Goal: Download file/media

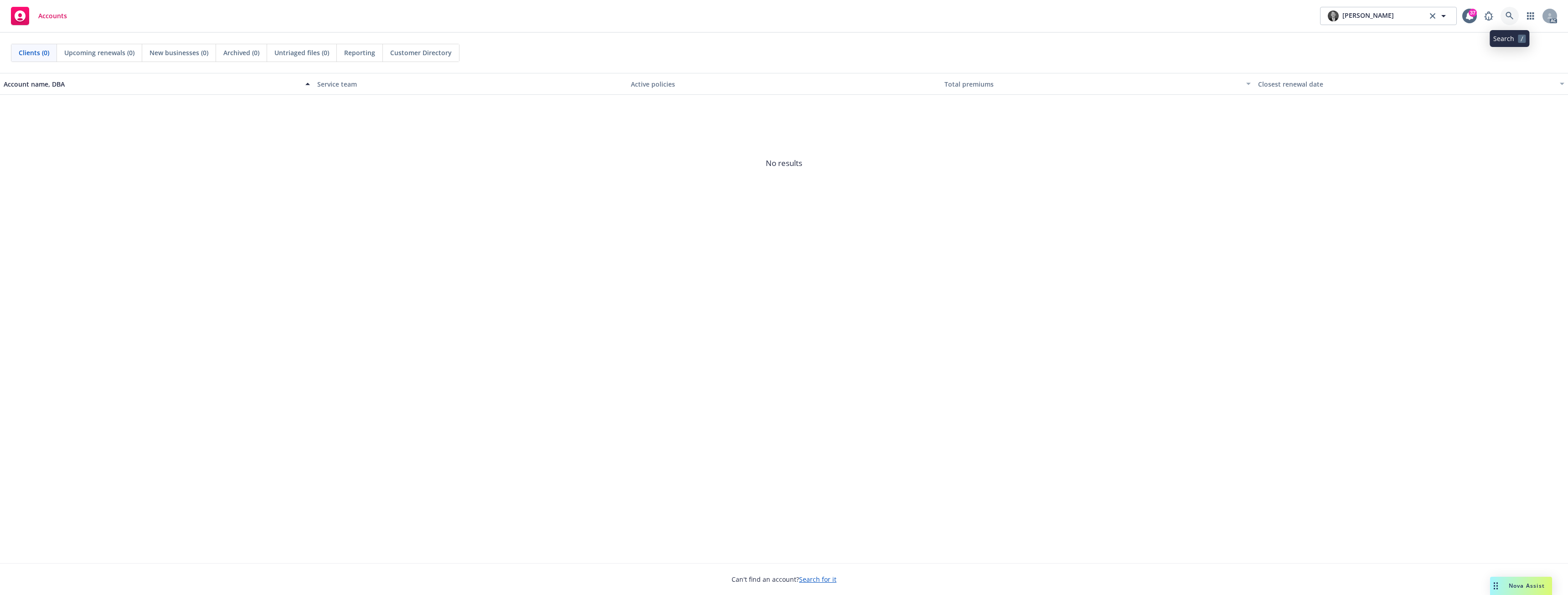
click at [1502, 19] on link at bounding box center [1510, 16] width 18 height 18
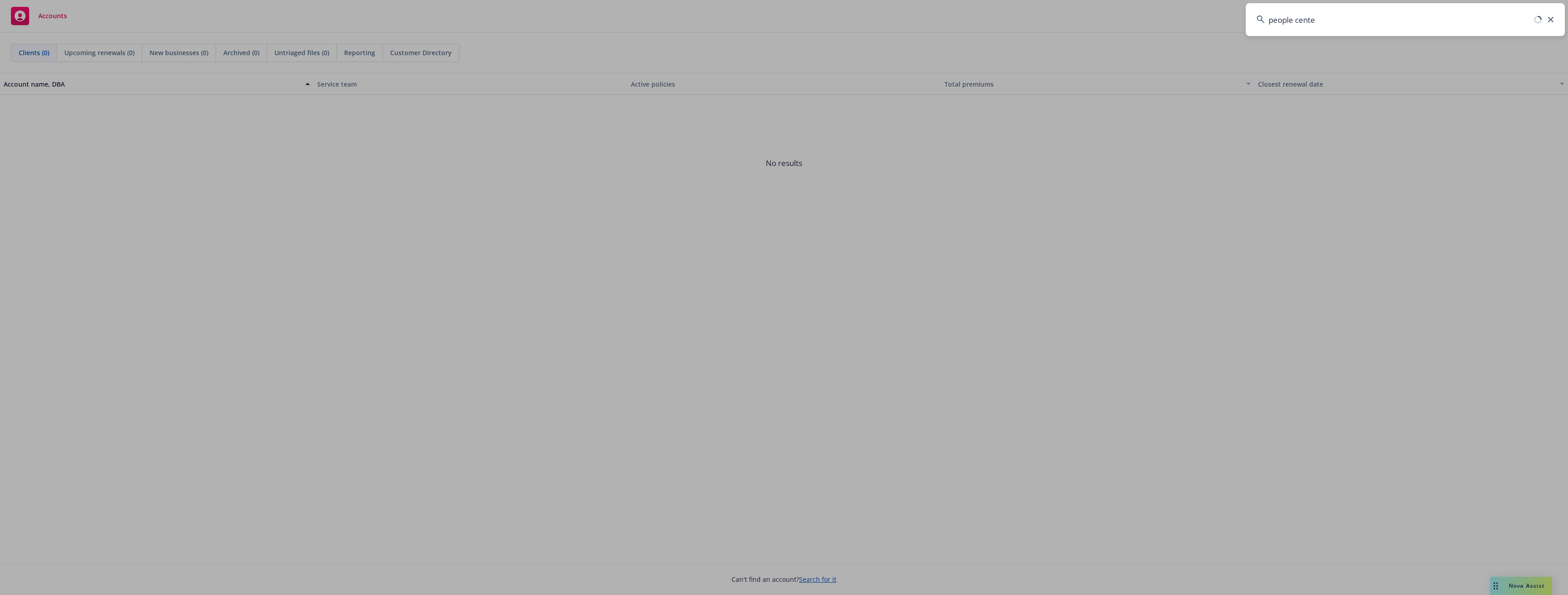
type input "people center"
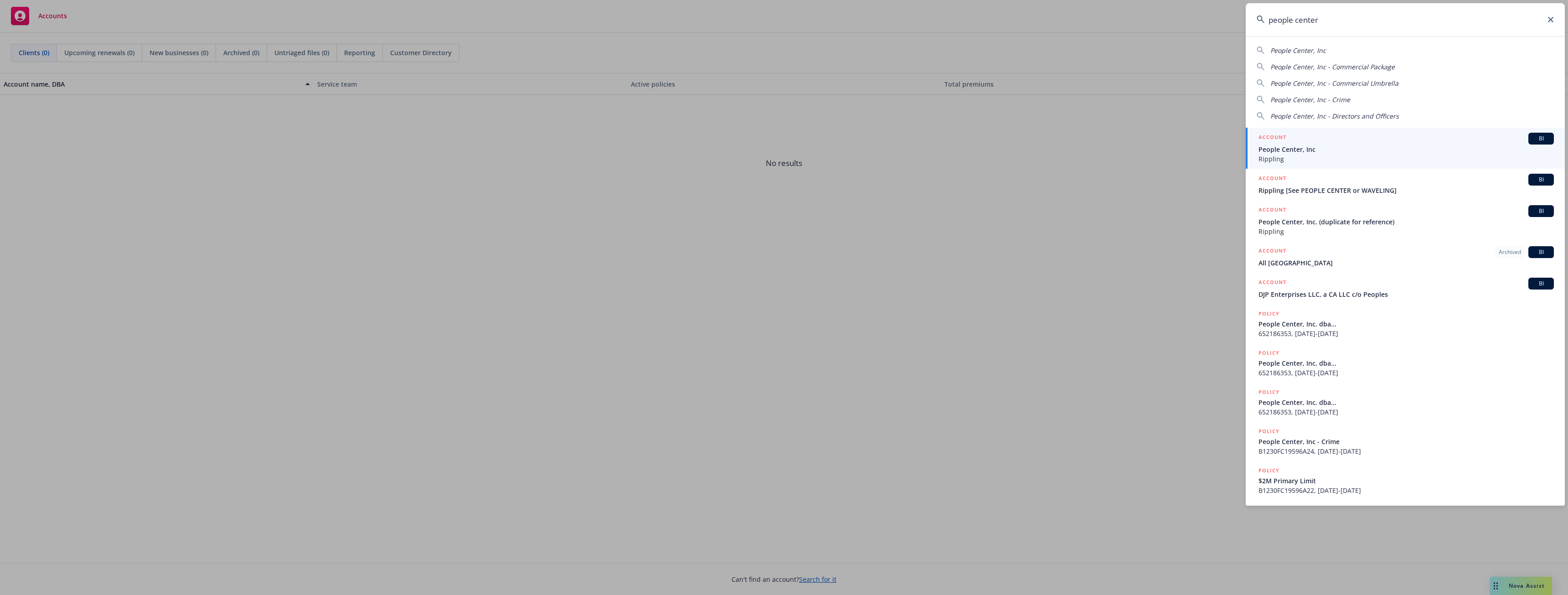
click at [1277, 159] on span "Rippling" at bounding box center [1406, 159] width 295 height 10
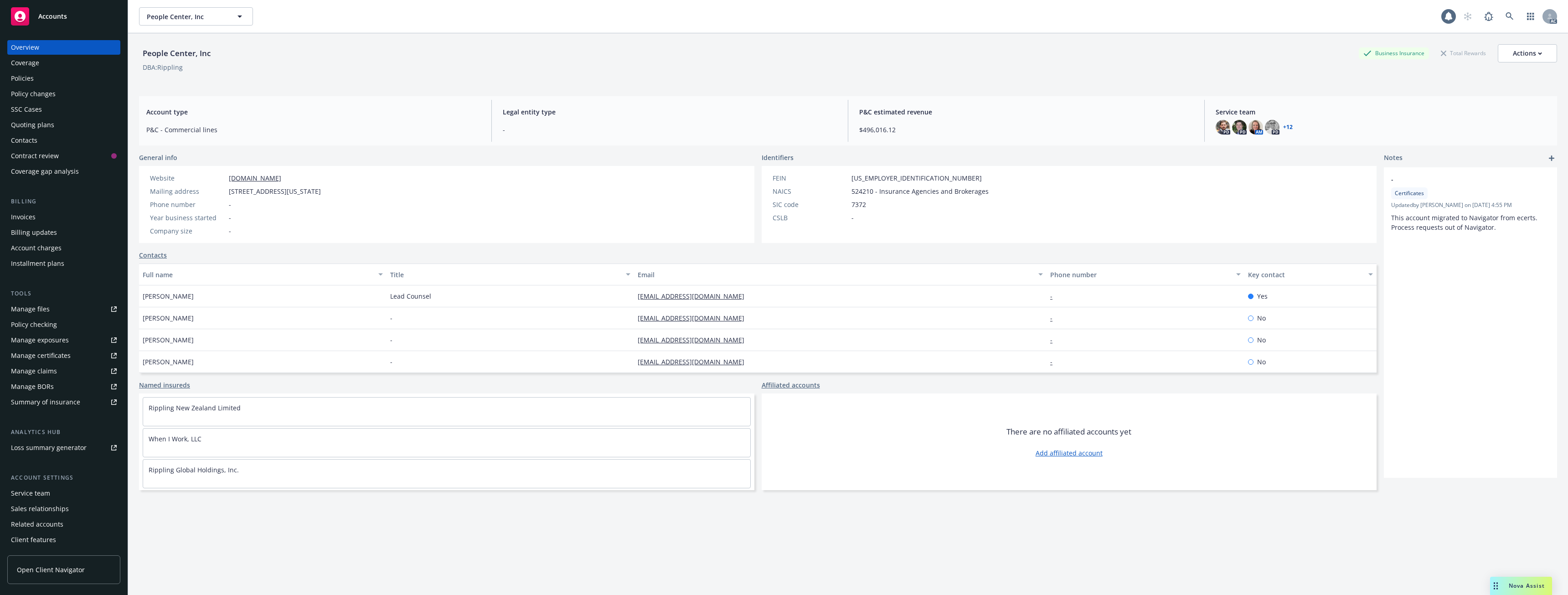
click at [27, 78] on div "Policies" at bounding box center [22, 79] width 23 height 15
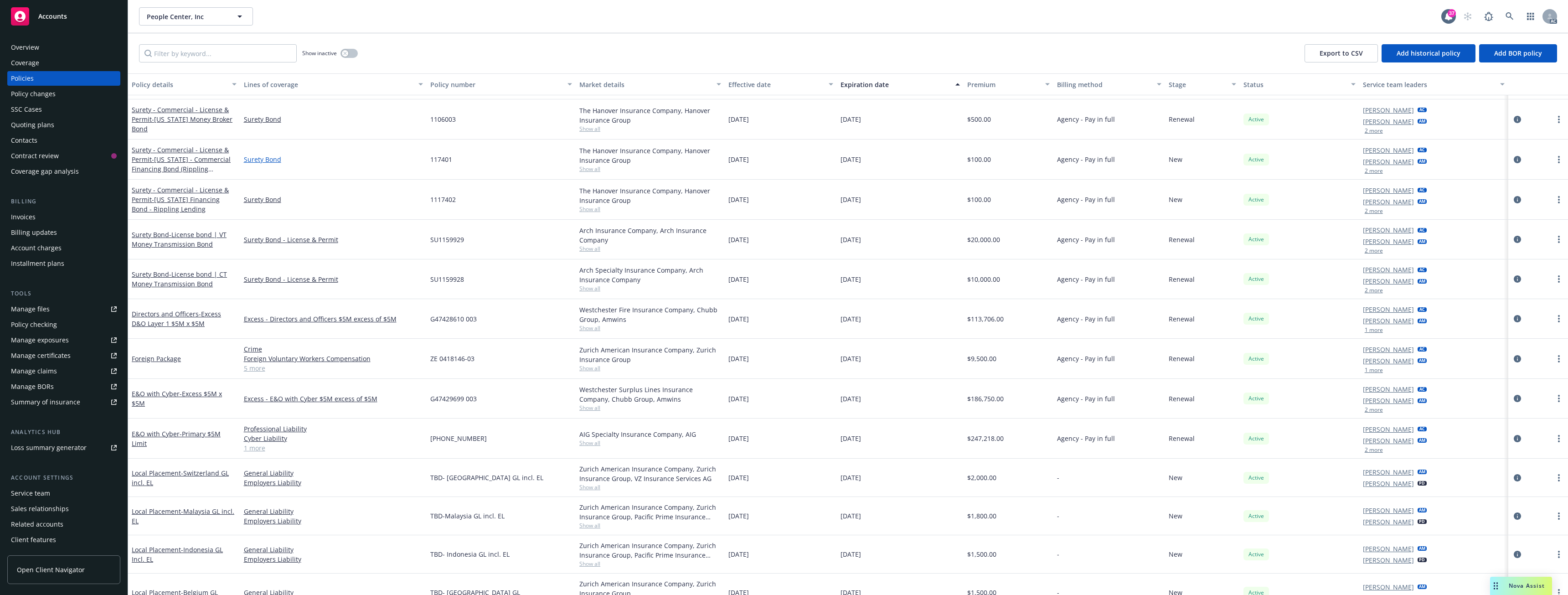
scroll to position [3284, 0]
click at [191, 433] on span "- Primary $5M Limit" at bounding box center [176, 438] width 89 height 18
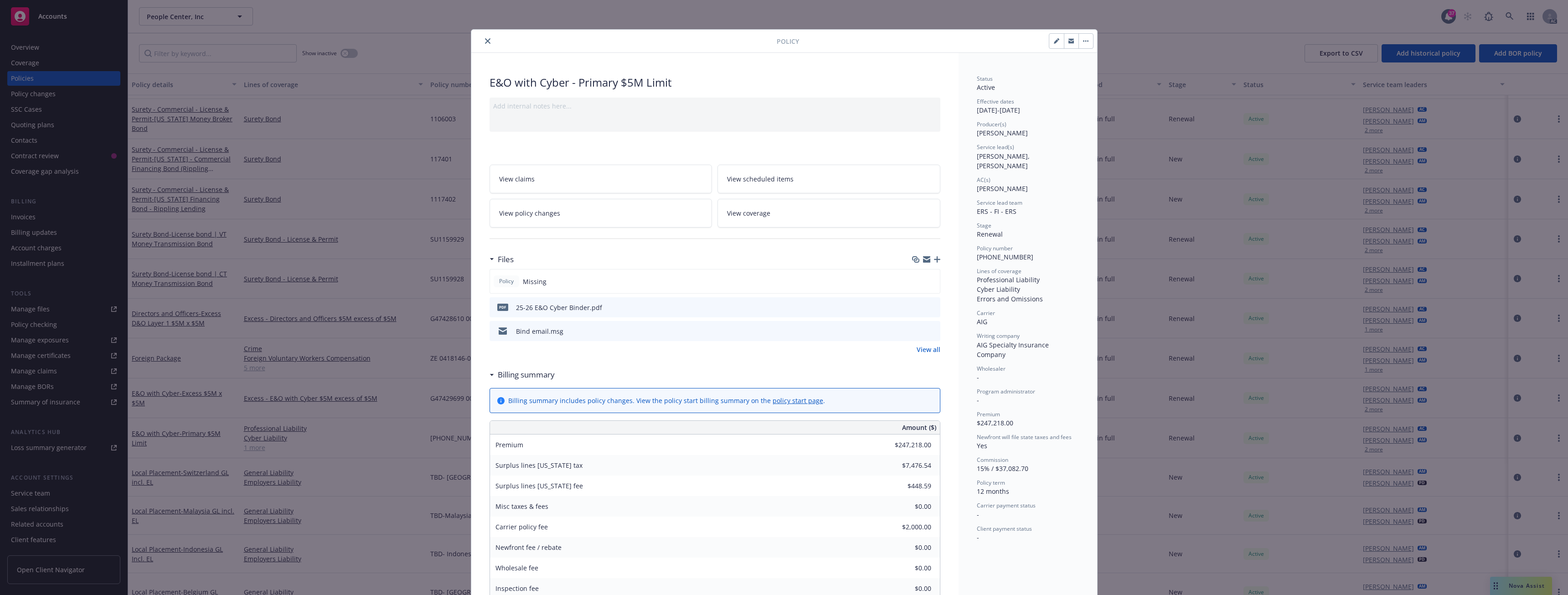
click at [486, 41] on icon "close" at bounding box center [488, 41] width 5 height 5
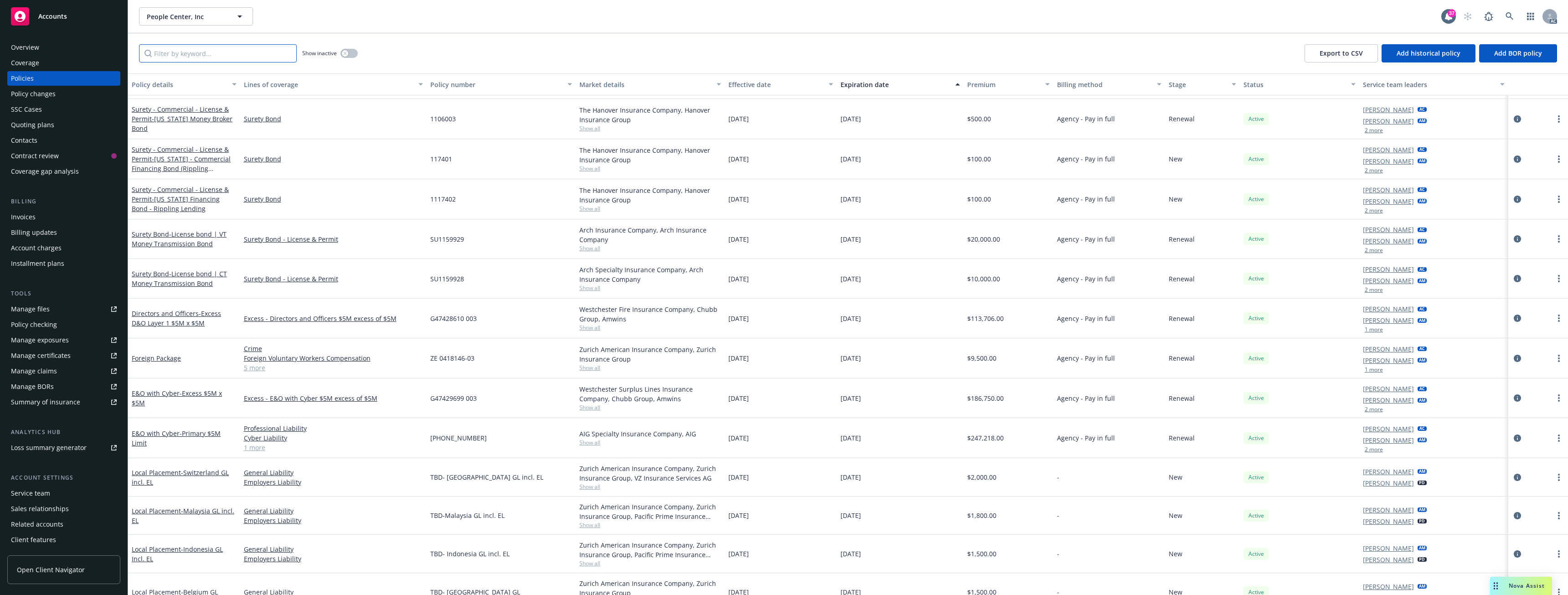
click at [259, 57] on input "Filter by keyword..." at bounding box center [217, 54] width 158 height 18
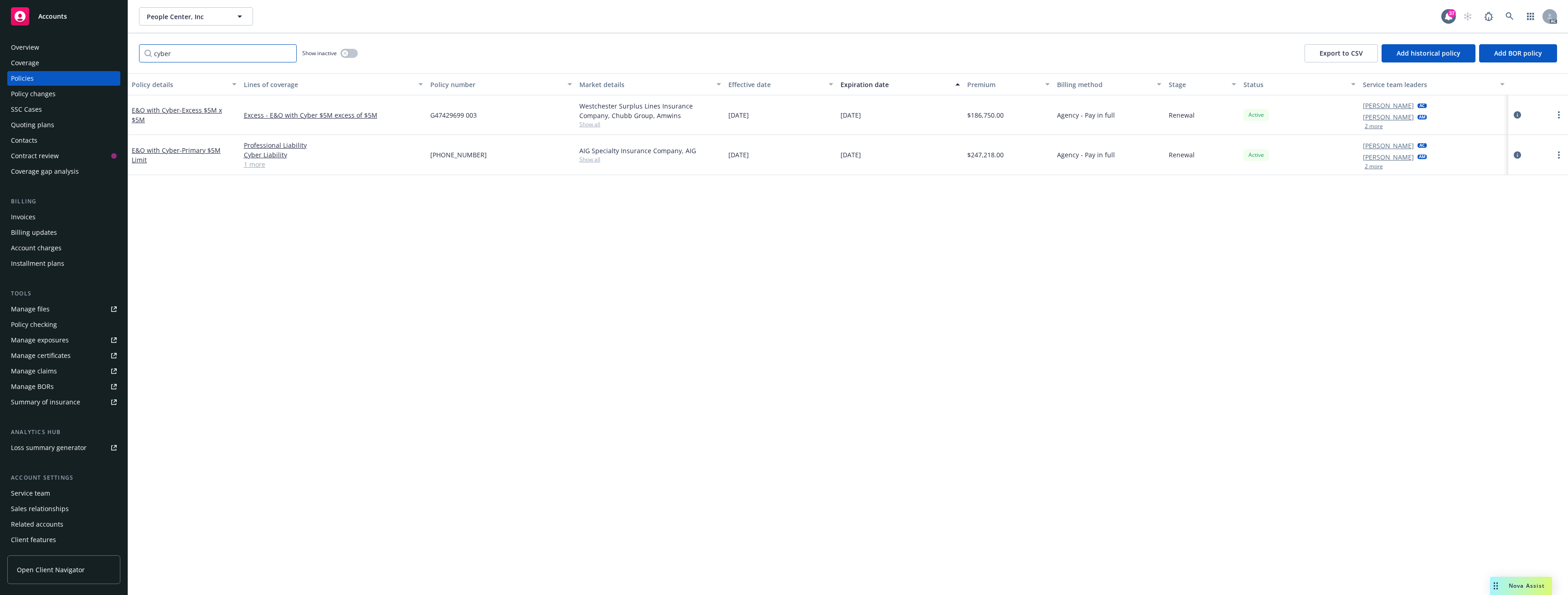
type input "cyber"
click at [354, 52] on button "button" at bounding box center [349, 53] width 17 height 9
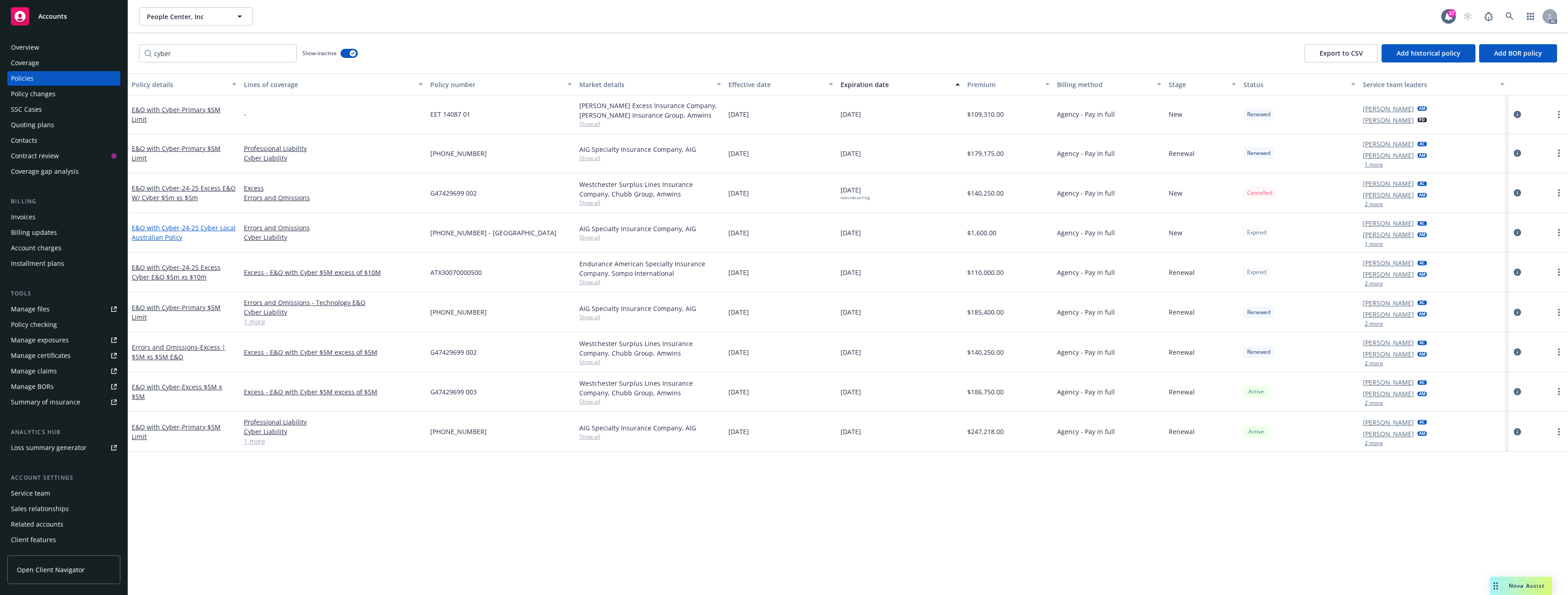
click at [155, 231] on link "E&O with Cyber - 24-25 Cyber Local Australian Policy" at bounding box center [183, 233] width 104 height 18
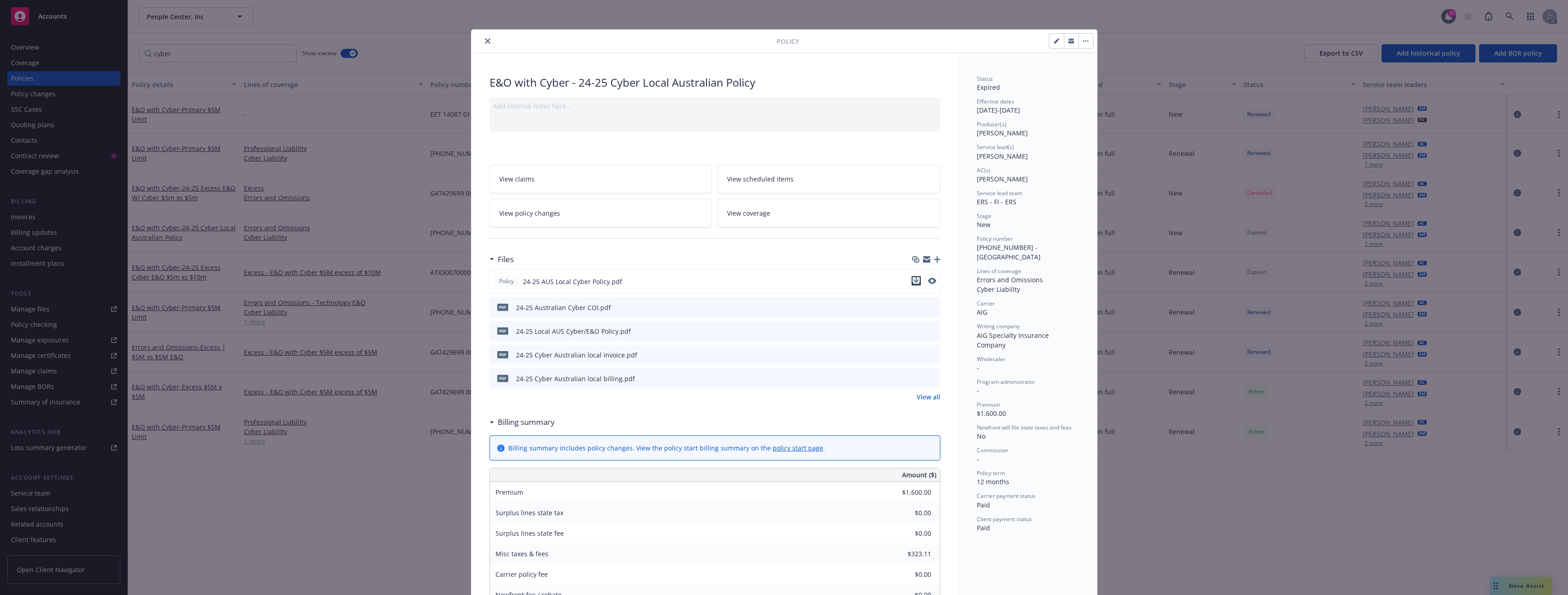
click at [913, 281] on icon "download file" at bounding box center [916, 280] width 6 height 5
click at [485, 39] on icon "close" at bounding box center [488, 41] width 5 height 5
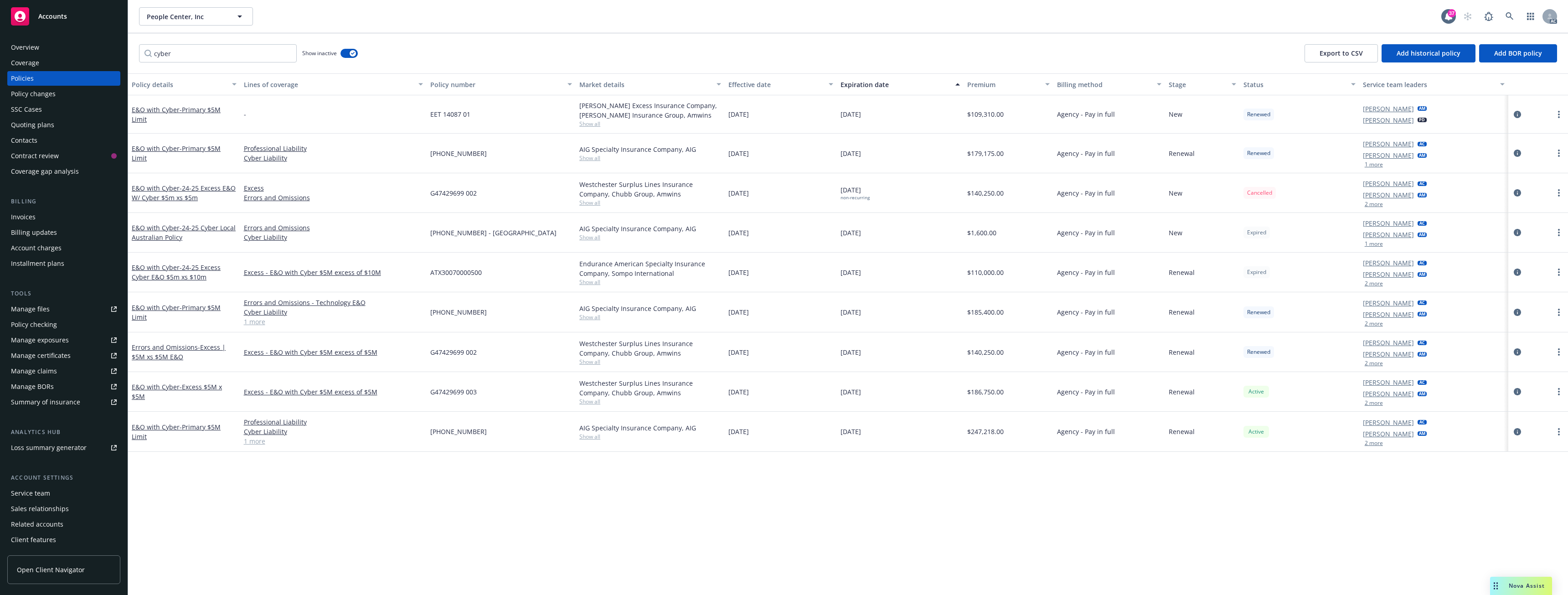
click at [482, 40] on div "cyber Show inactive Export to CSV Add historical policy Add BOR policy" at bounding box center [848, 54] width 1440 height 40
click at [172, 429] on link "E&O with Cyber - Primary $5M Limit" at bounding box center [176, 432] width 89 height 18
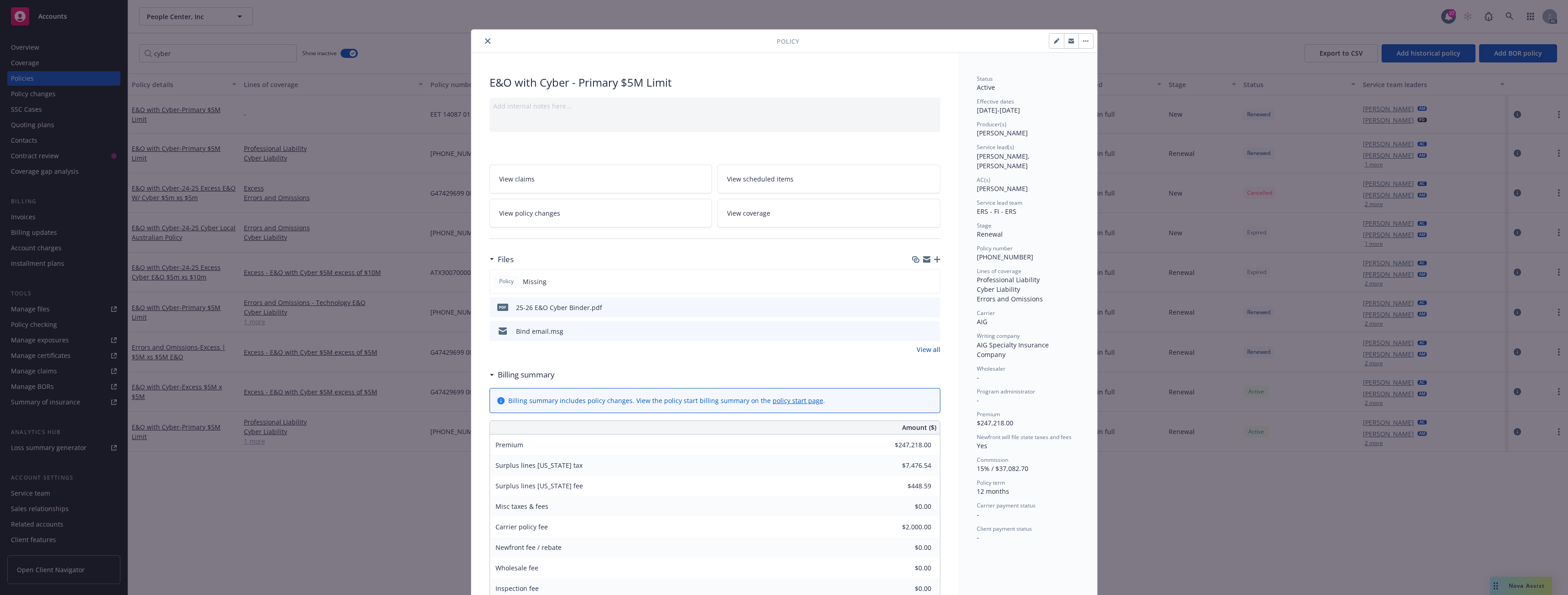
scroll to position [27, 0]
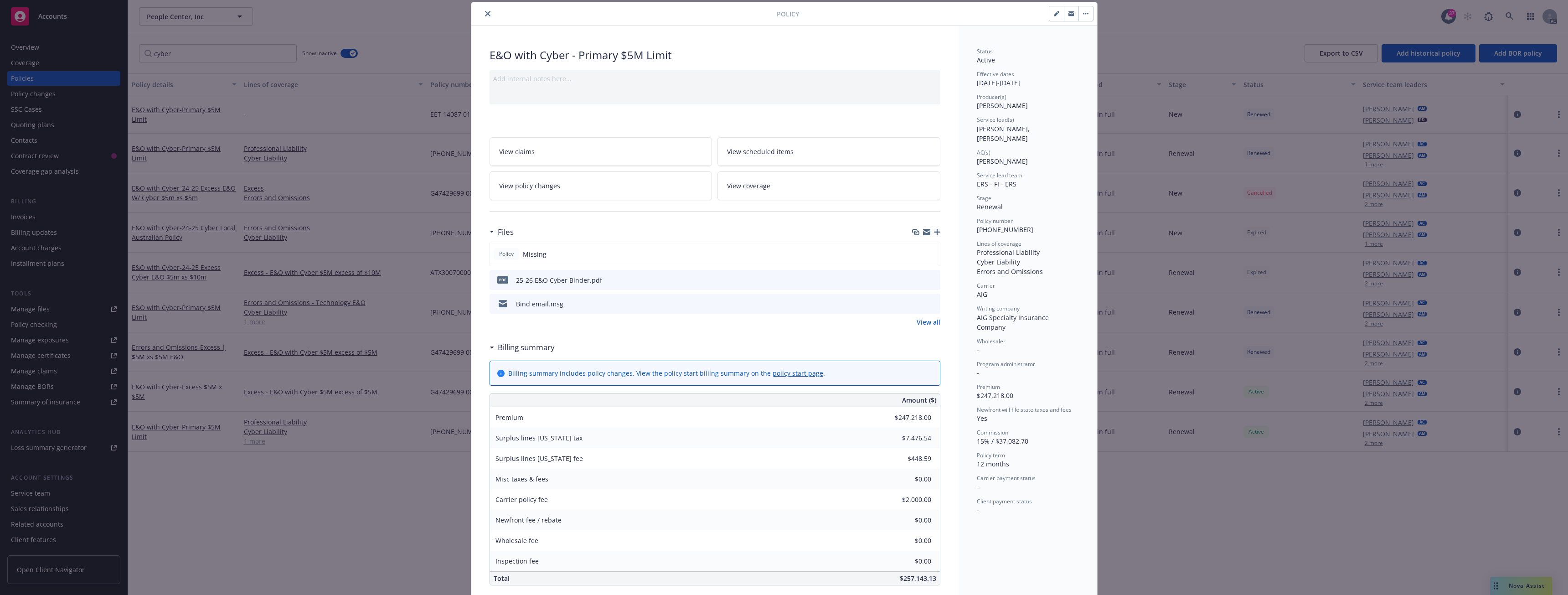
click at [915, 279] on icon "download file" at bounding box center [917, 280] width 7 height 7
click at [485, 12] on icon "close" at bounding box center [488, 13] width 5 height 5
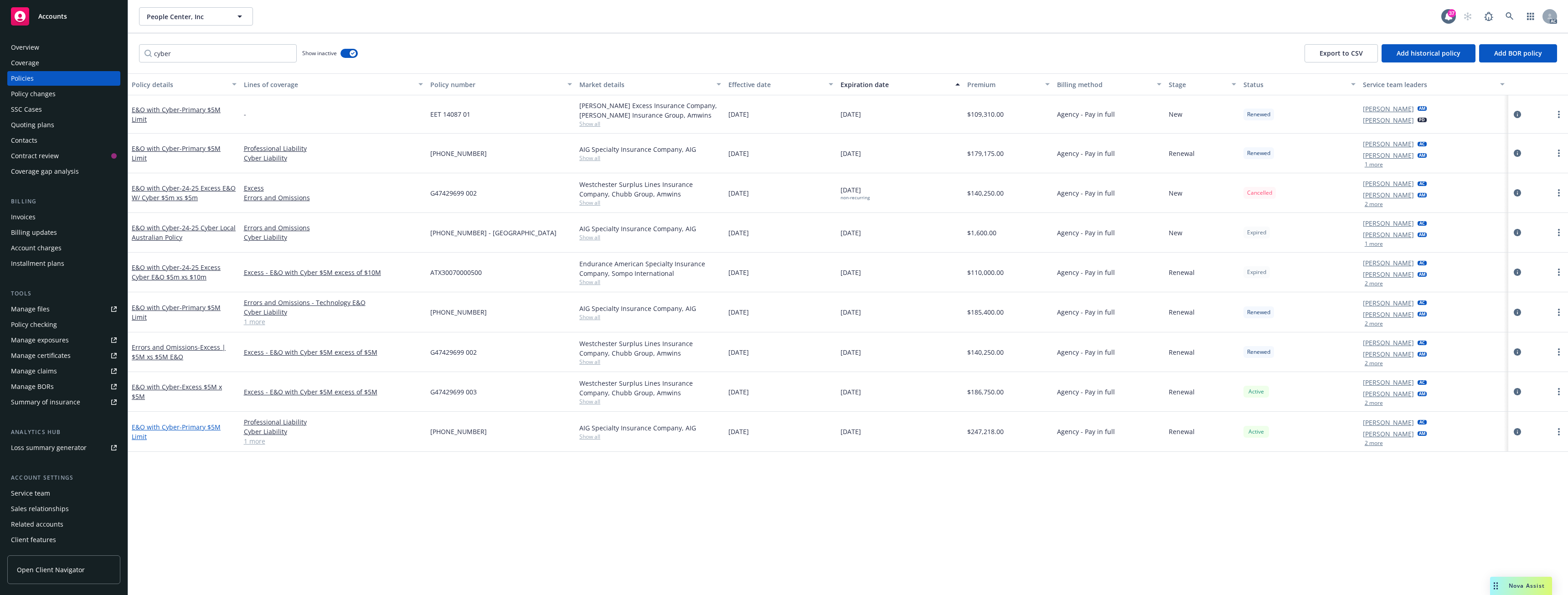
click at [215, 424] on span "- Primary $5M Limit" at bounding box center [176, 432] width 89 height 18
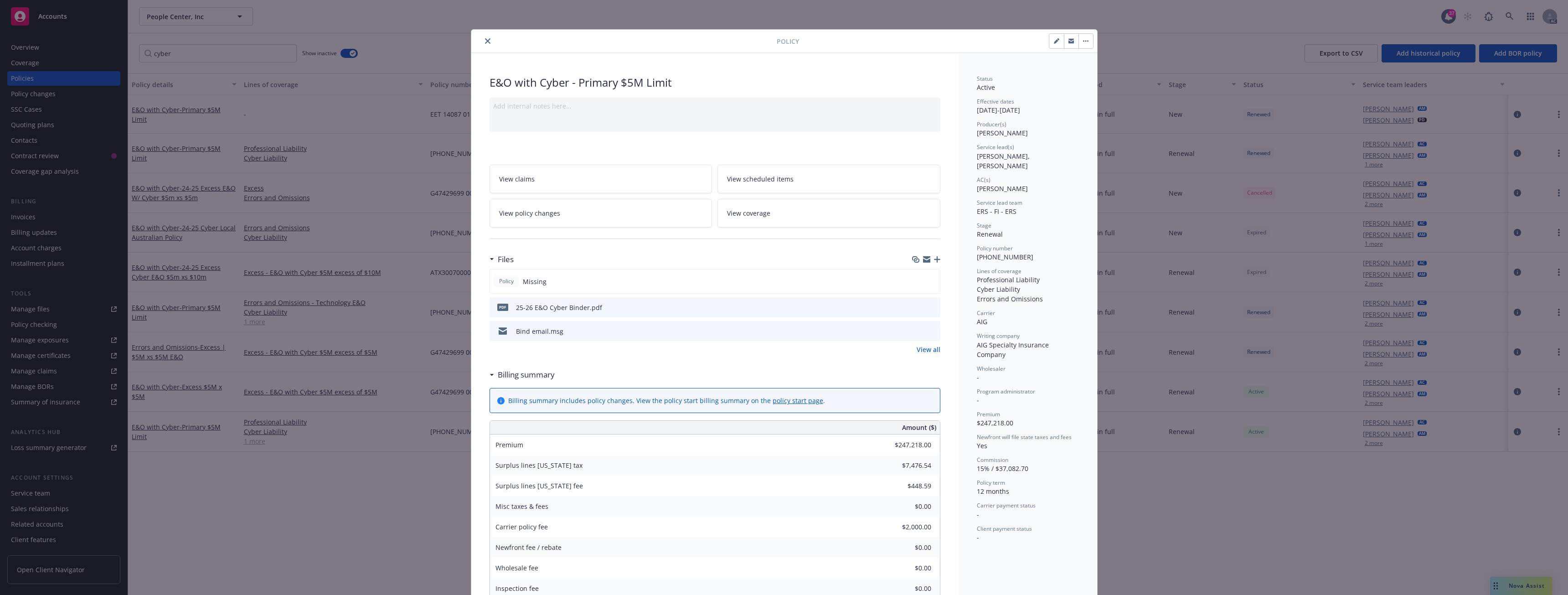
scroll to position [27, 0]
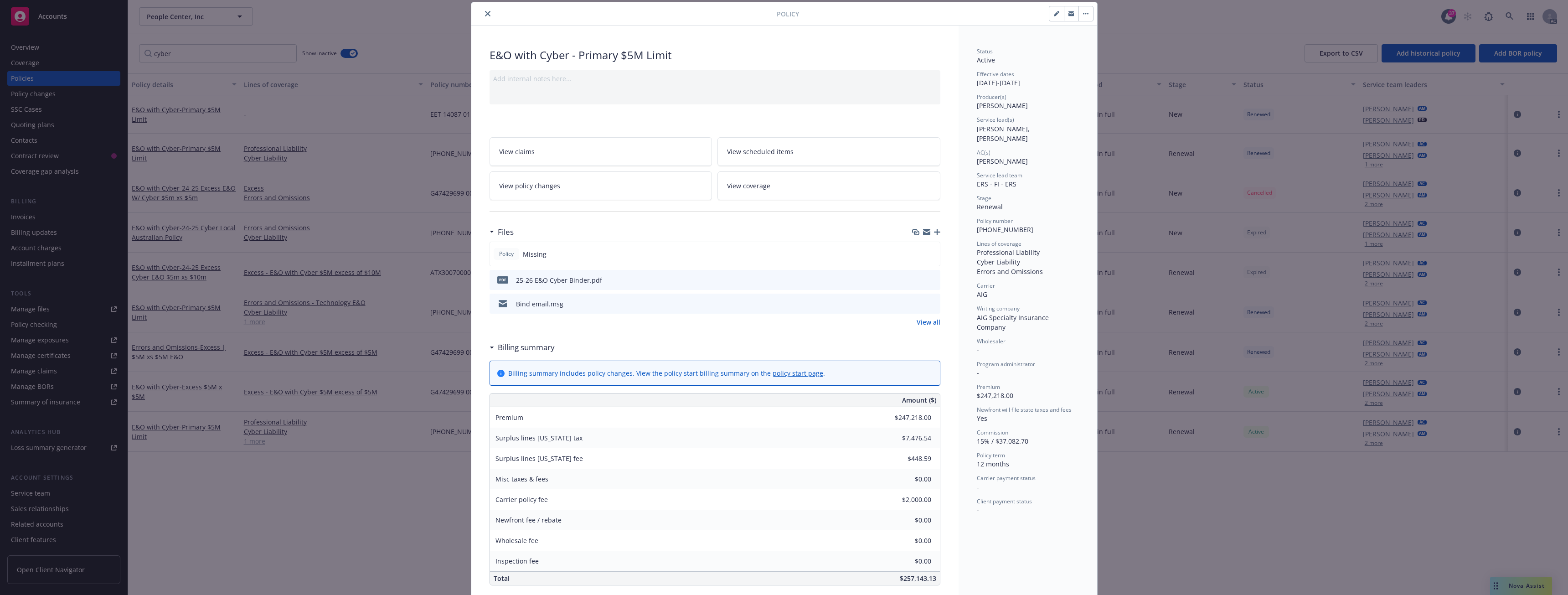
click at [485, 13] on icon "close" at bounding box center [488, 13] width 5 height 5
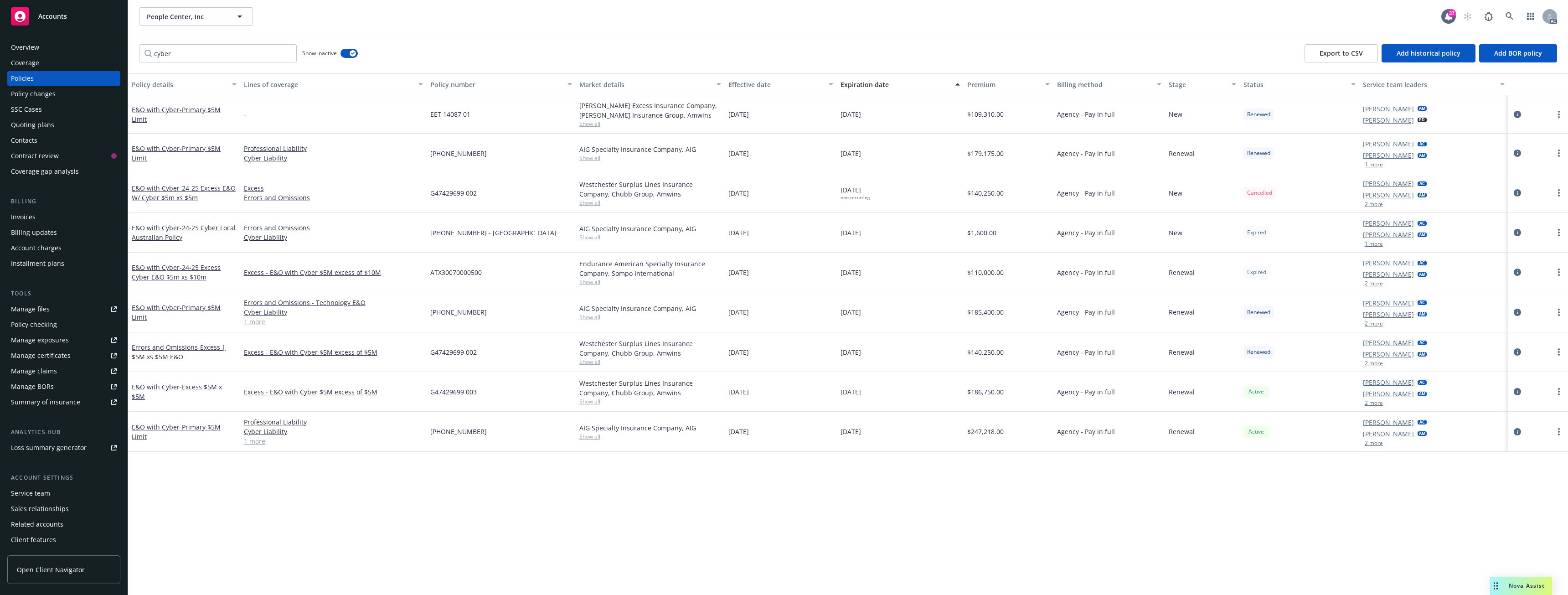
click at [1371, 443] on button "2 more" at bounding box center [1374, 443] width 18 height 5
click at [180, 309] on span "- Primary $5M Limit" at bounding box center [176, 312] width 89 height 18
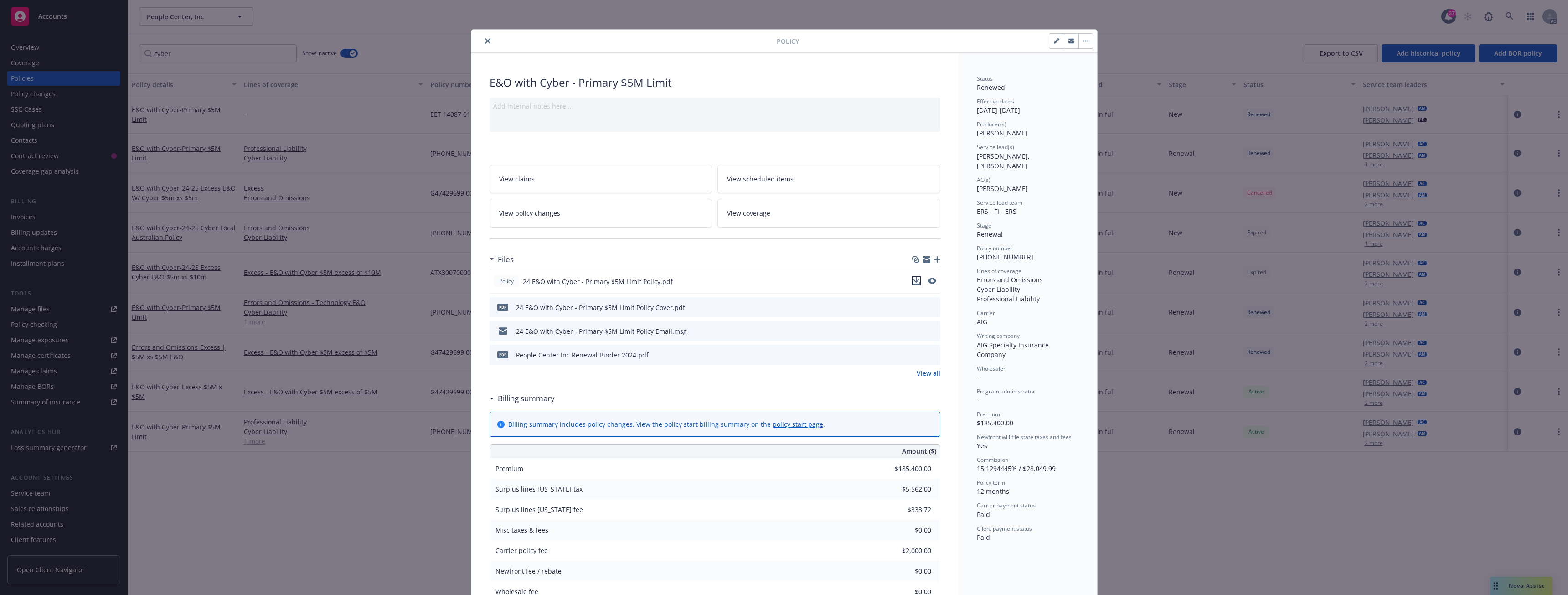
click at [913, 281] on icon "download file" at bounding box center [916, 280] width 6 height 5
